Goal: Information Seeking & Learning: Check status

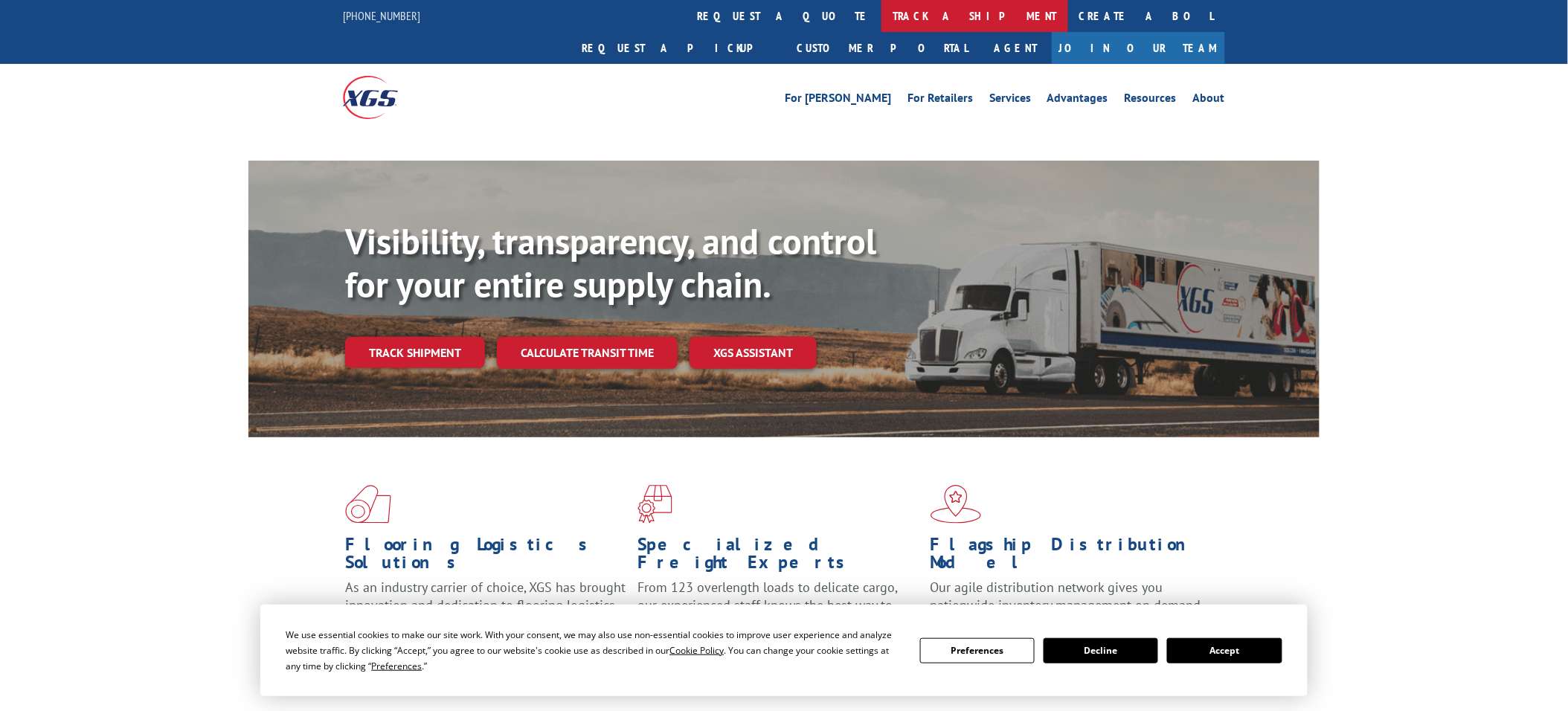
click at [881, 11] on link "track a shipment" at bounding box center [974, 15] width 186 height 32
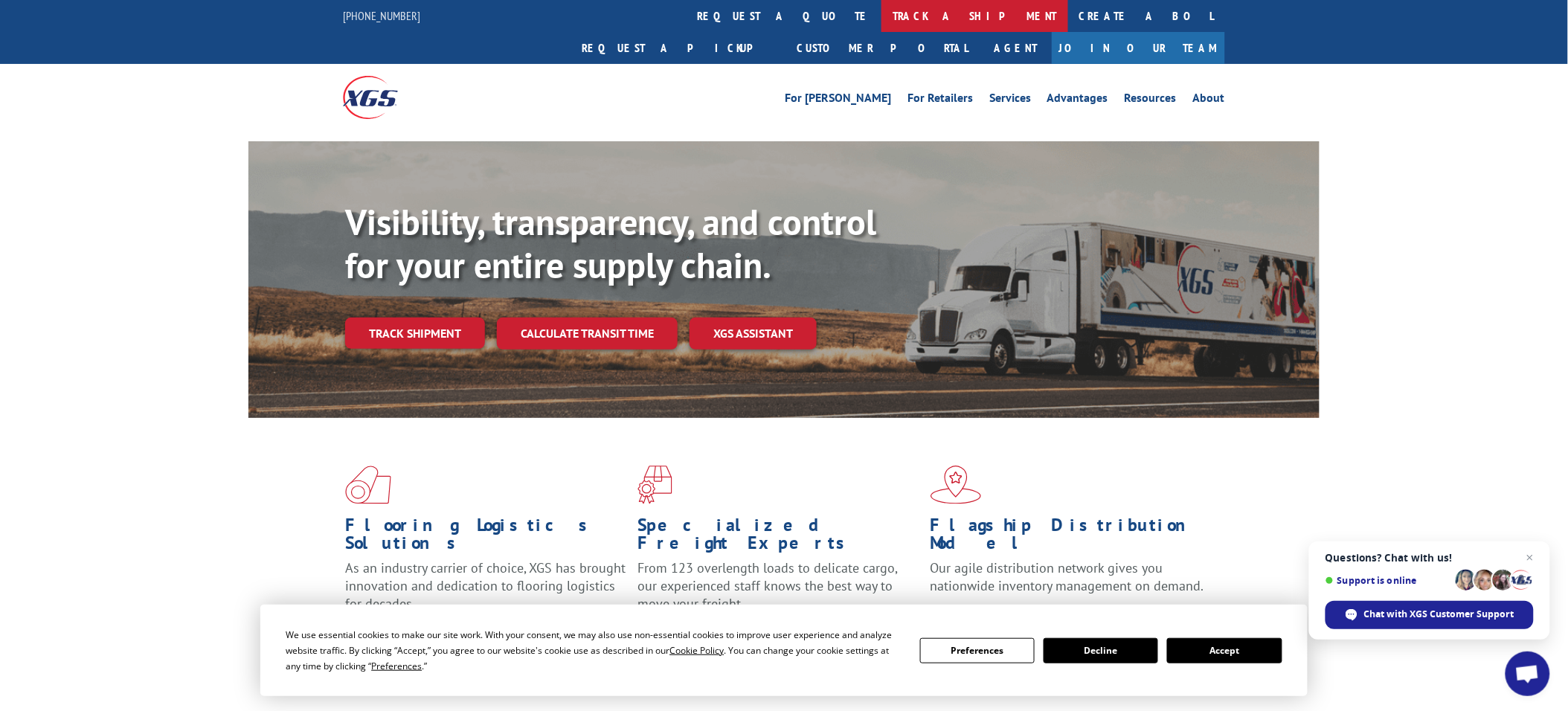
click at [881, 14] on link "track a shipment" at bounding box center [974, 15] width 186 height 32
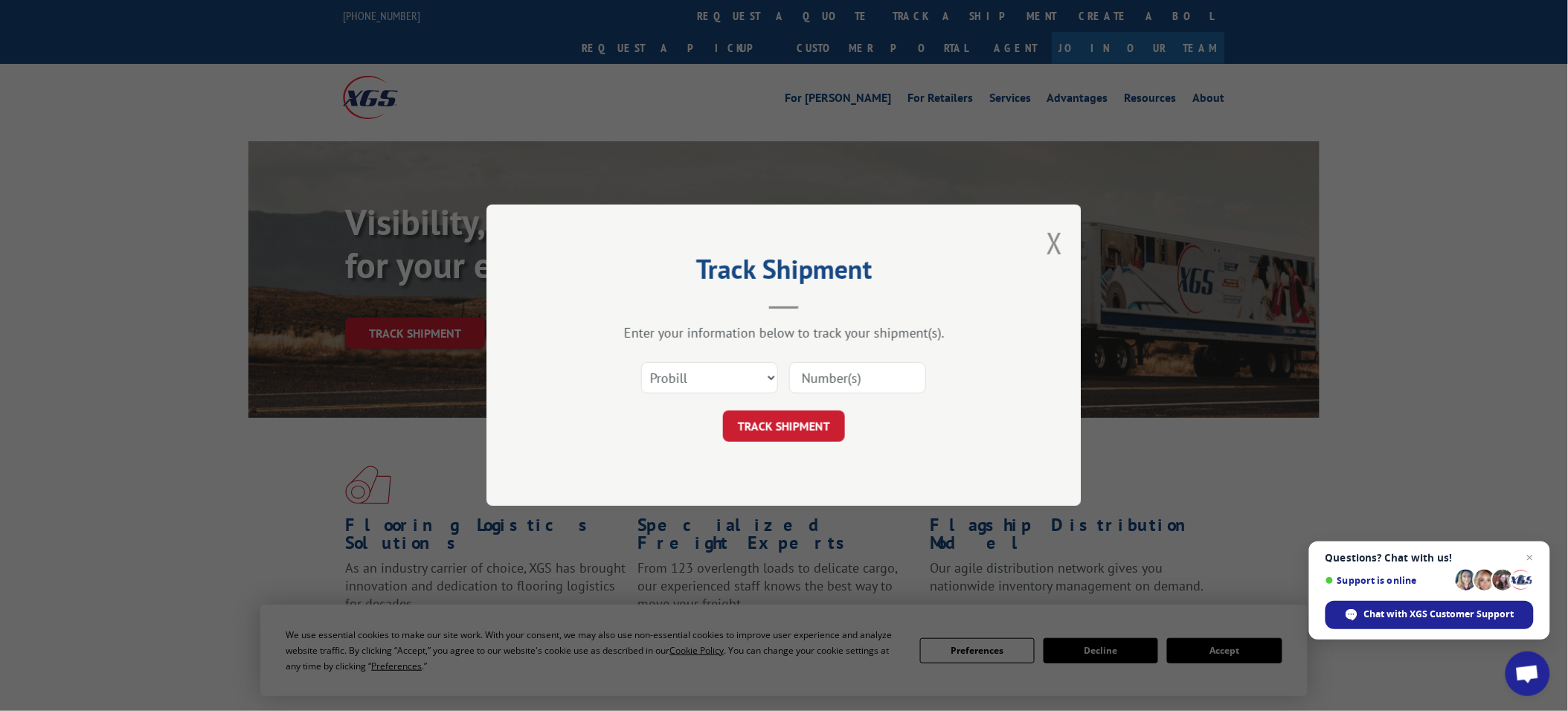
click at [864, 384] on input at bounding box center [857, 378] width 137 height 32
paste input "17477603"
type input "17477603"
click at [763, 412] on button "TRACK SHIPMENT" at bounding box center [784, 427] width 122 height 32
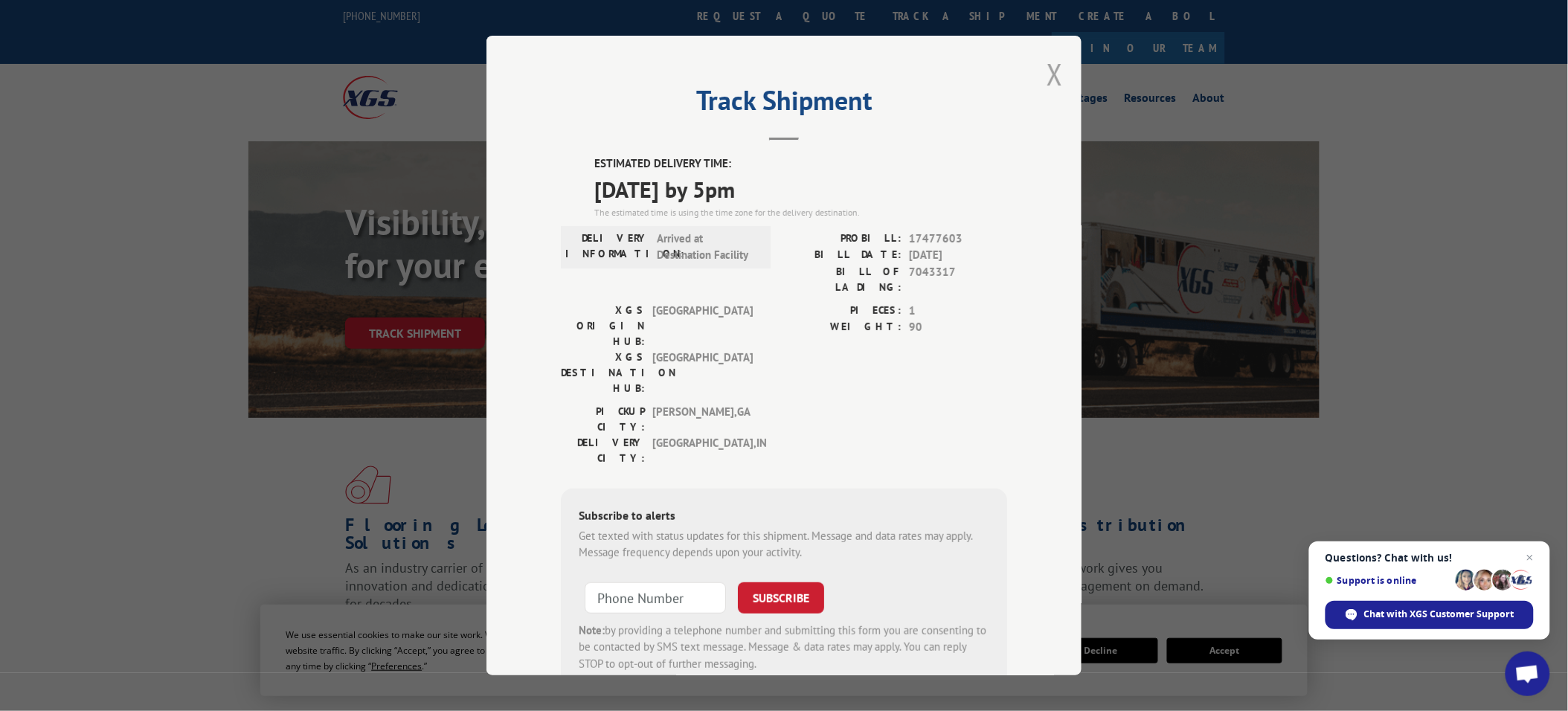
click at [1047, 75] on button "Close modal" at bounding box center [1055, 74] width 16 height 40
